Goal: Task Accomplishment & Management: Use online tool/utility

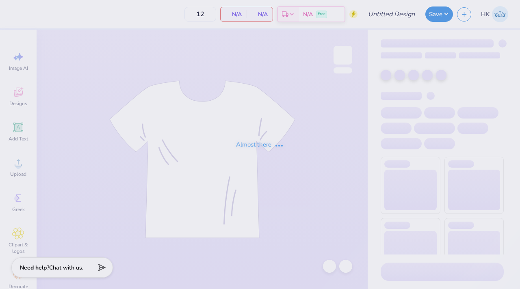
type input "ADPi Mock Neck Final"
type input "50"
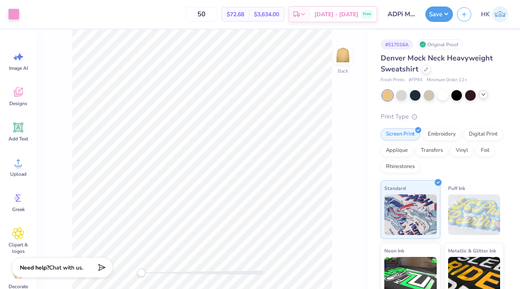
click at [480, 94] on div at bounding box center [483, 94] width 9 height 9
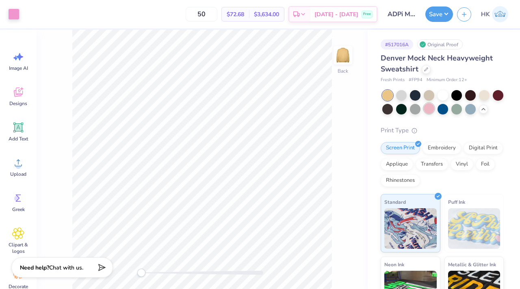
click at [430, 109] on div at bounding box center [429, 108] width 11 height 11
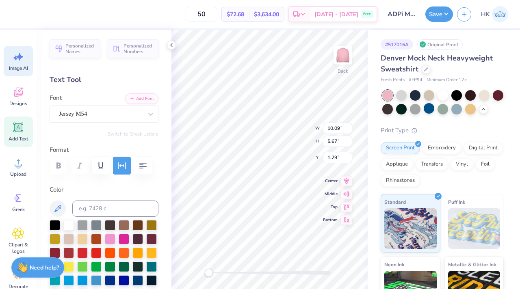
click at [19, 62] on icon at bounding box center [18, 57] width 12 height 12
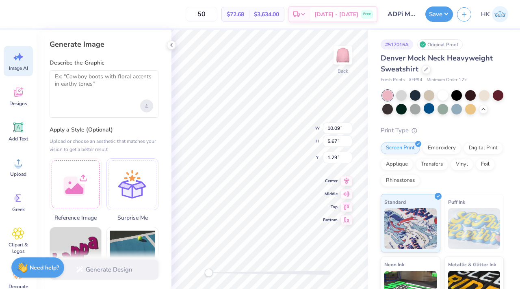
click at [143, 107] on div "Upload image" at bounding box center [146, 106] width 13 height 13
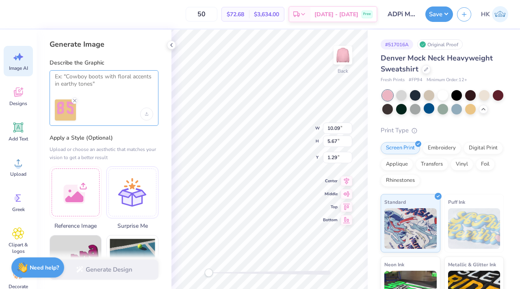
click at [94, 78] on textarea at bounding box center [104, 83] width 98 height 20
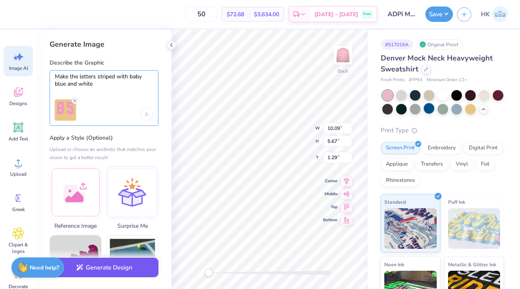
type textarea "Make the letters striped with baby blue and white"
click at [85, 268] on button "Generate Design" at bounding box center [104, 268] width 109 height 20
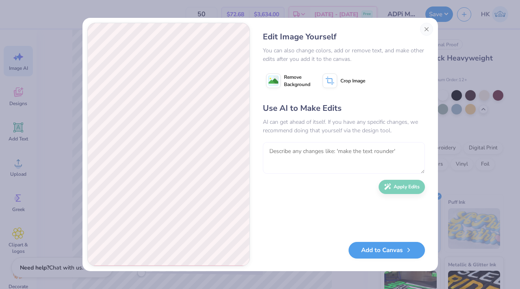
click at [283, 150] on textarea at bounding box center [344, 158] width 162 height 32
type textarea "remove the backround so"
click at [433, 28] on button "Close" at bounding box center [426, 29] width 13 height 13
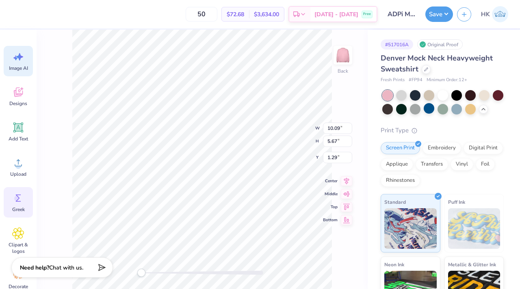
scroll to position [13, 0]
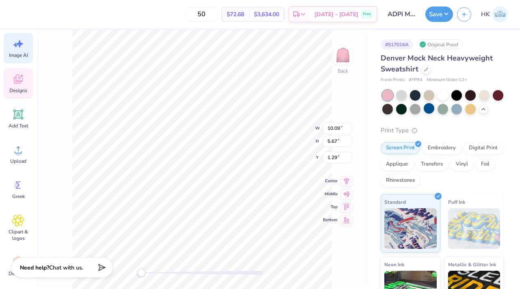
click at [22, 93] on span "Designs" at bounding box center [18, 90] width 18 height 7
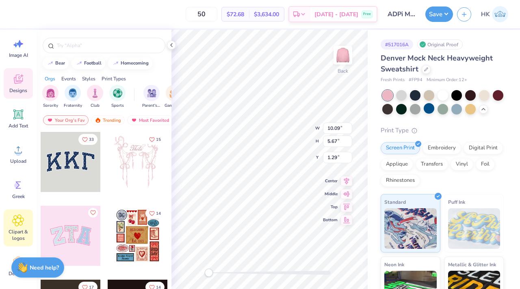
scroll to position [22, 0]
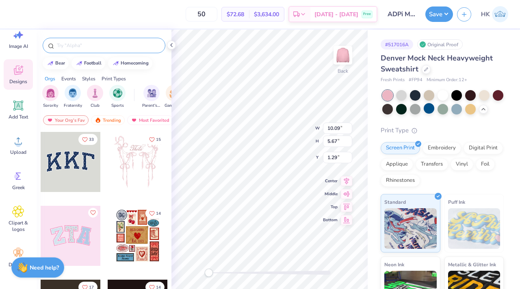
click at [93, 48] on input "text" at bounding box center [108, 45] width 104 height 8
type input "A"
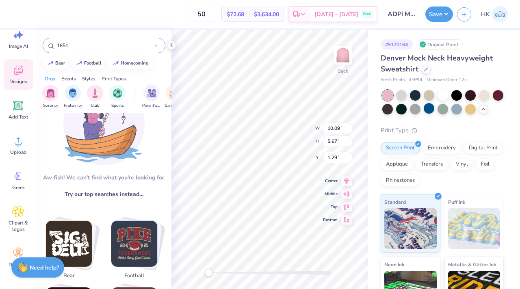
scroll to position [0, 0]
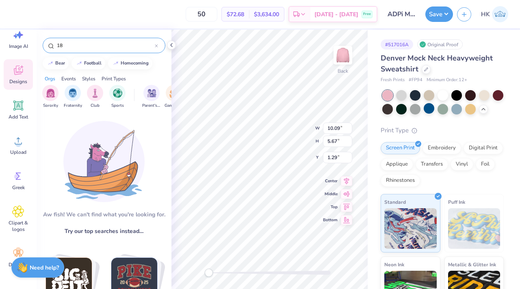
type input "1"
type input "ADPi"
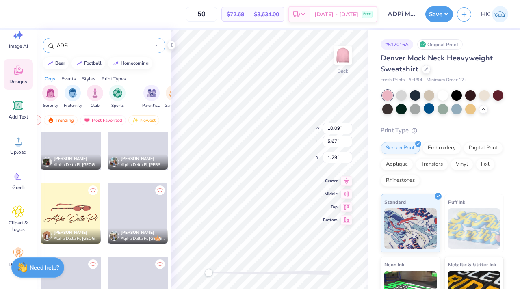
scroll to position [3809, 0]
